Goal: Task Accomplishment & Management: Manage account settings

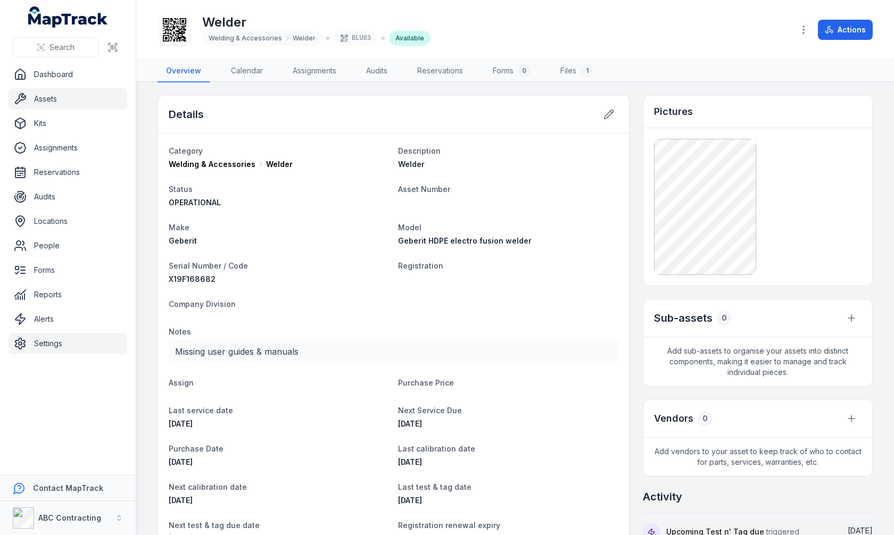
click at [76, 340] on link "Settings" at bounding box center [68, 343] width 119 height 21
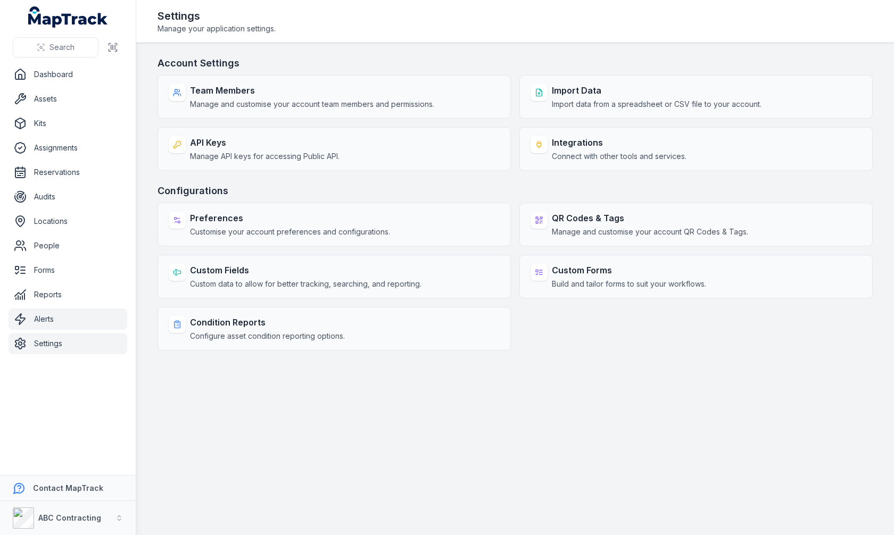
click at [63, 316] on link "Alerts" at bounding box center [68, 318] width 119 height 21
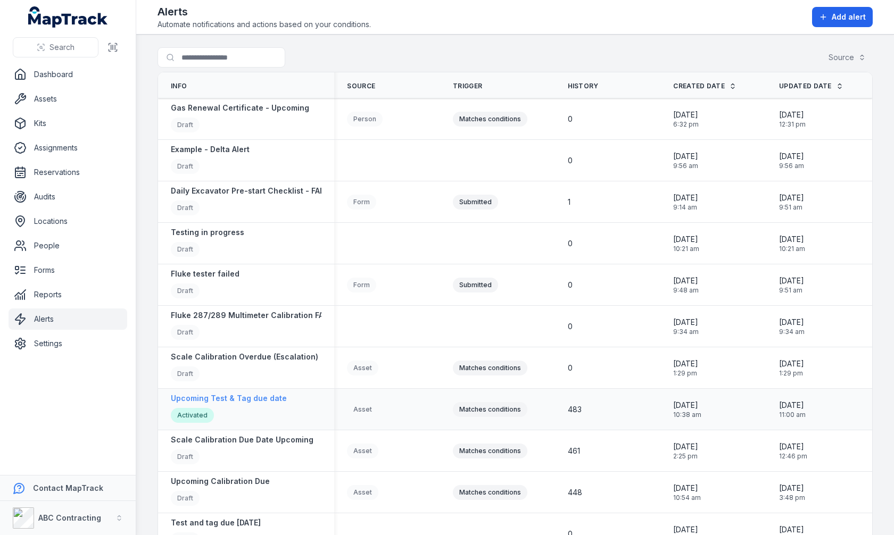
click at [258, 394] on strong "Upcoming Test & Tag due date" at bounding box center [229, 398] width 116 height 11
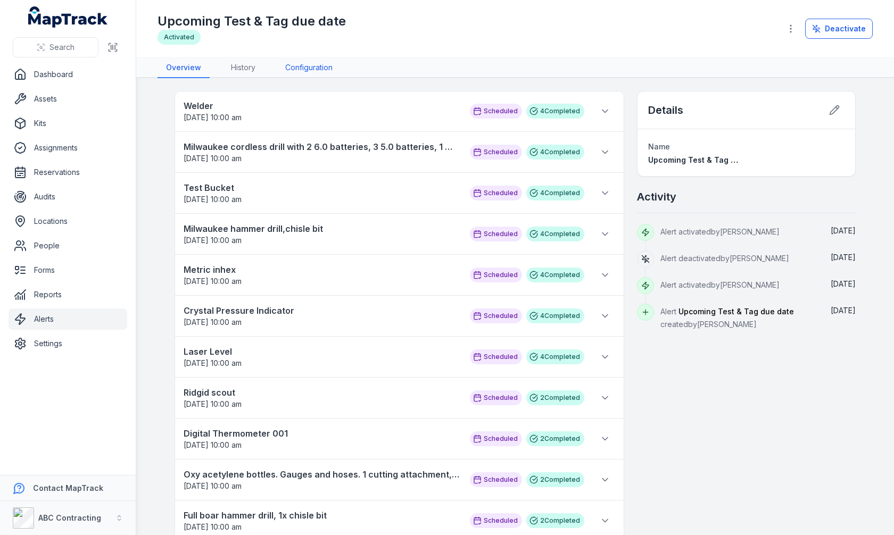
click at [303, 72] on link "Configuration" at bounding box center [309, 68] width 64 height 20
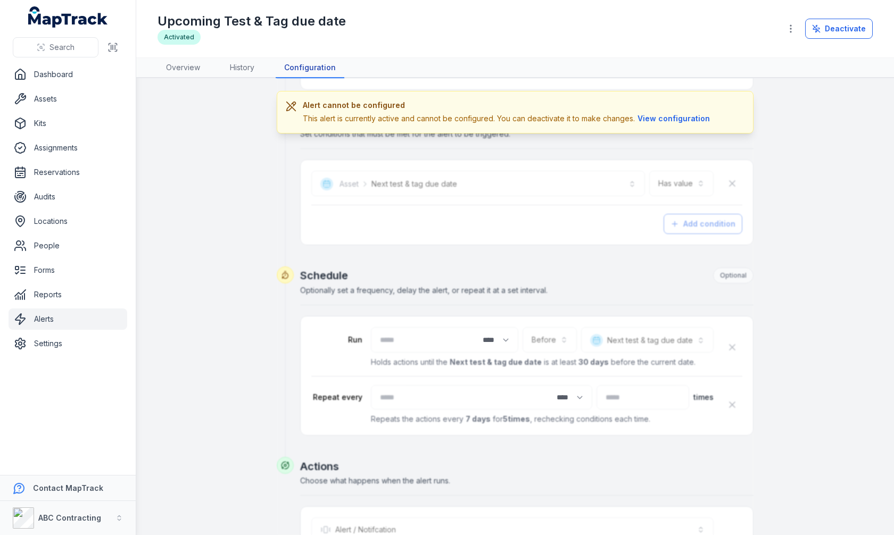
scroll to position [368, 0]
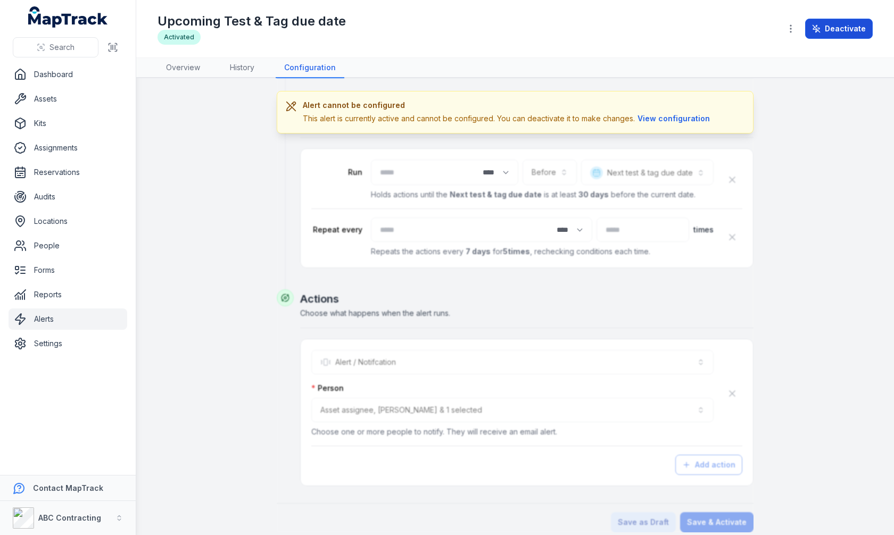
click at [855, 26] on button "Deactivate" at bounding box center [839, 29] width 68 height 20
